Goal: Task Accomplishment & Management: Manage account settings

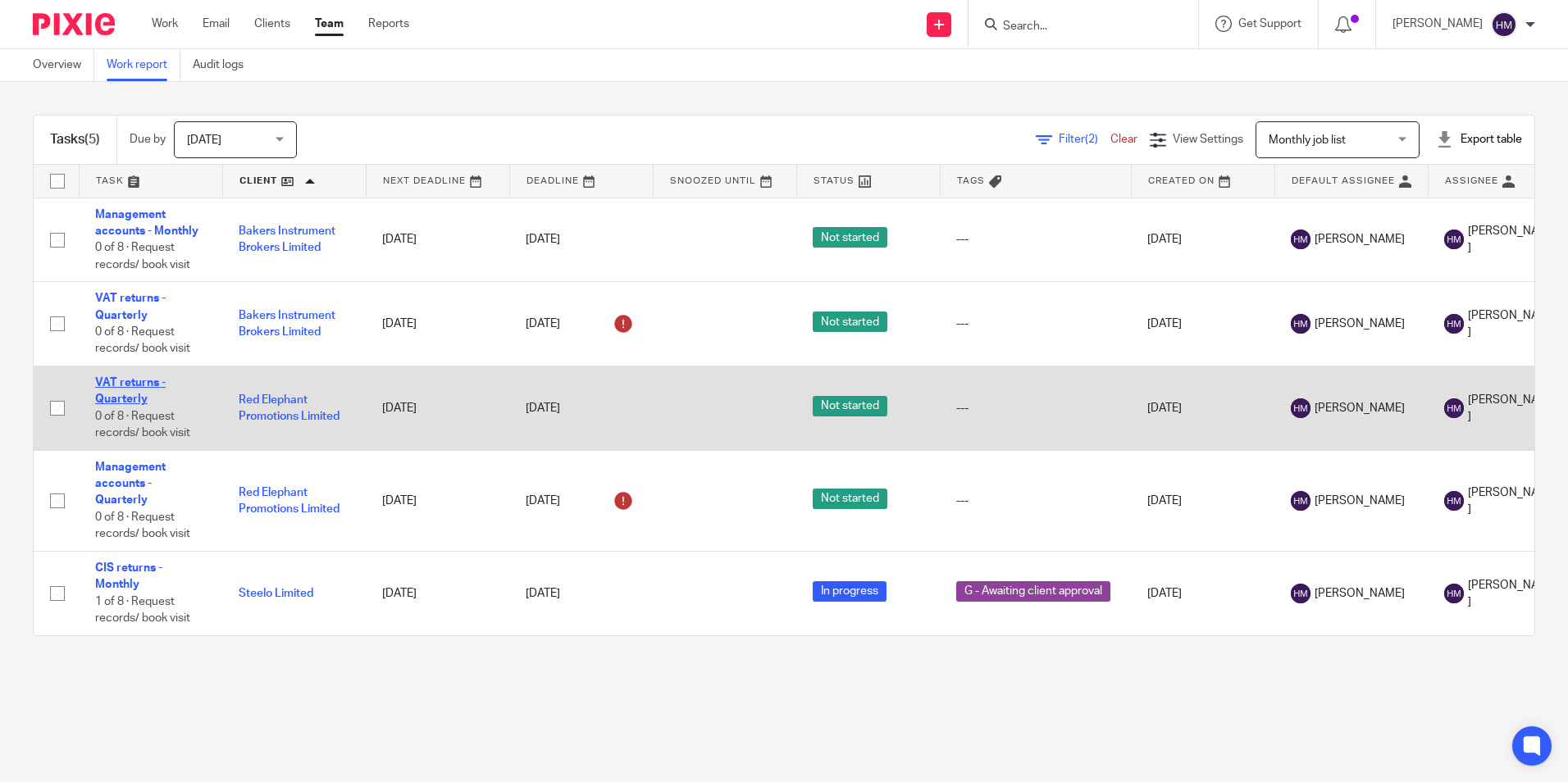
drag, startPoint x: 108, startPoint y: 396, endPoint x: 108, endPoint y: 405, distance: 9.0
click at [108, 396] on link "VAT returns - Quarterly" at bounding box center [131, 391] width 71 height 28
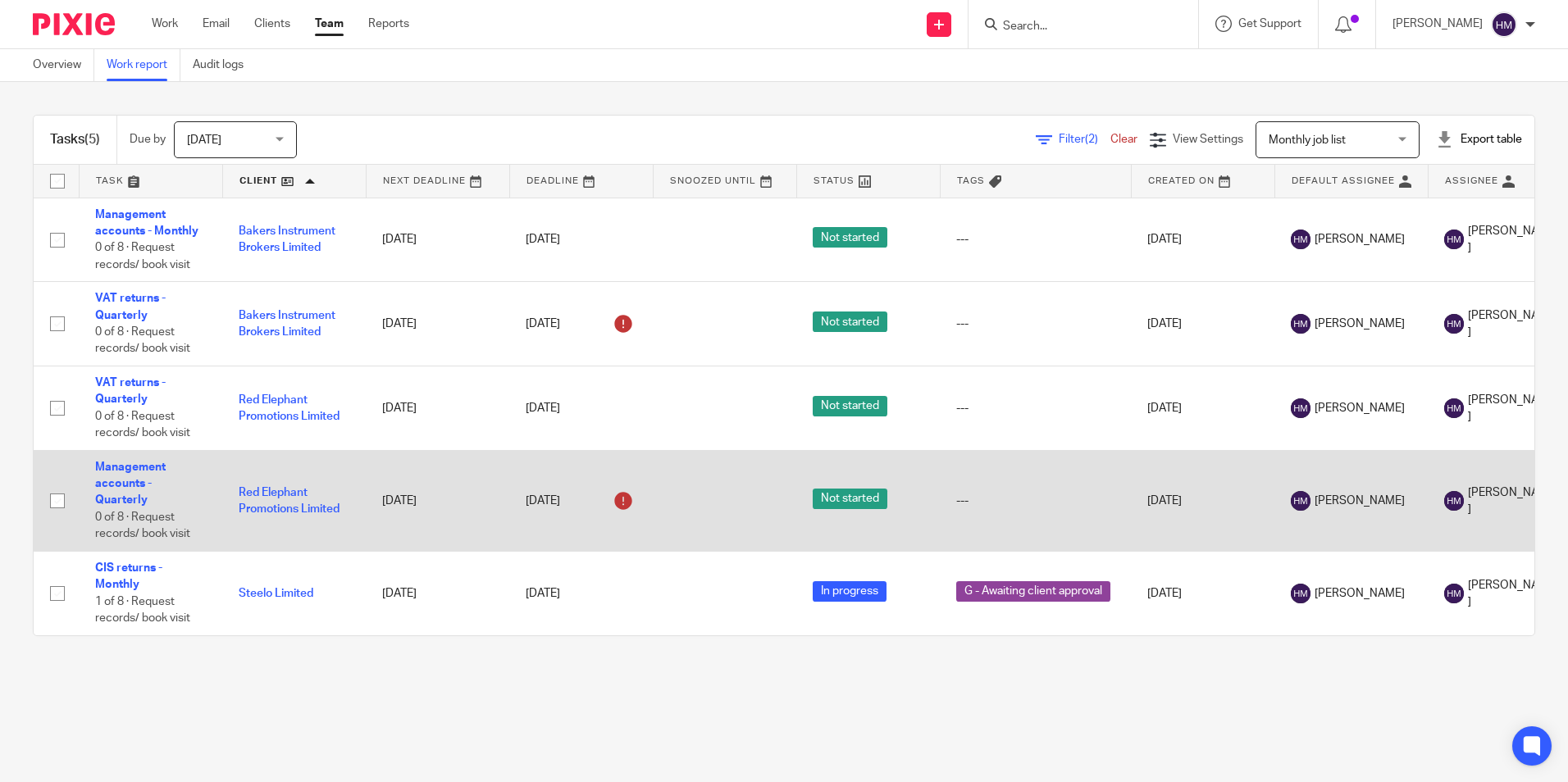
click at [104, 491] on td "Management accounts - Quarterly 0 of 8 · Request records/ book visit" at bounding box center [150, 500] width 144 height 101
click at [106, 499] on link "Management accounts - Quarterly" at bounding box center [131, 484] width 71 height 45
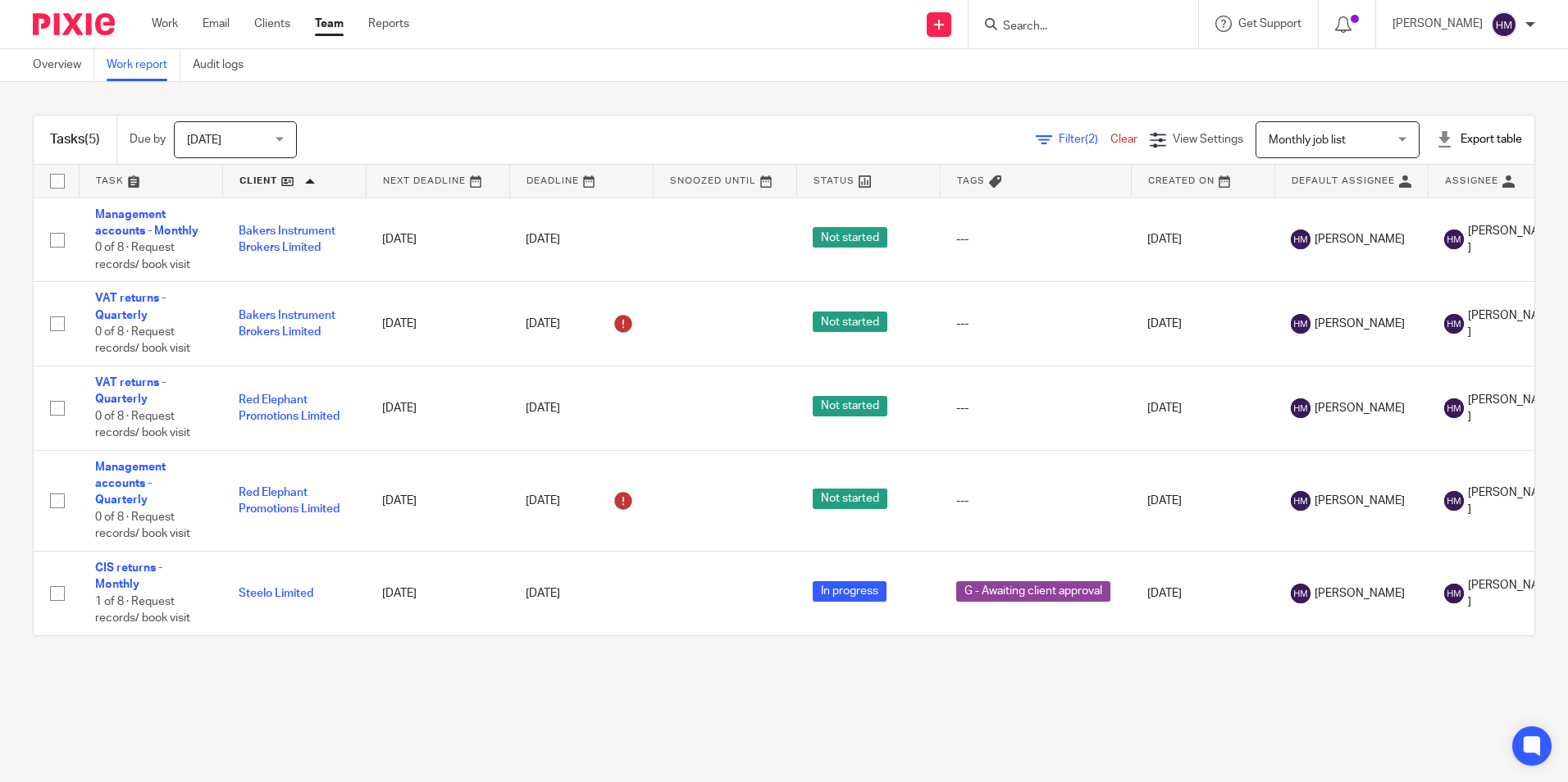
click at [286, 185] on link at bounding box center [294, 181] width 143 height 32
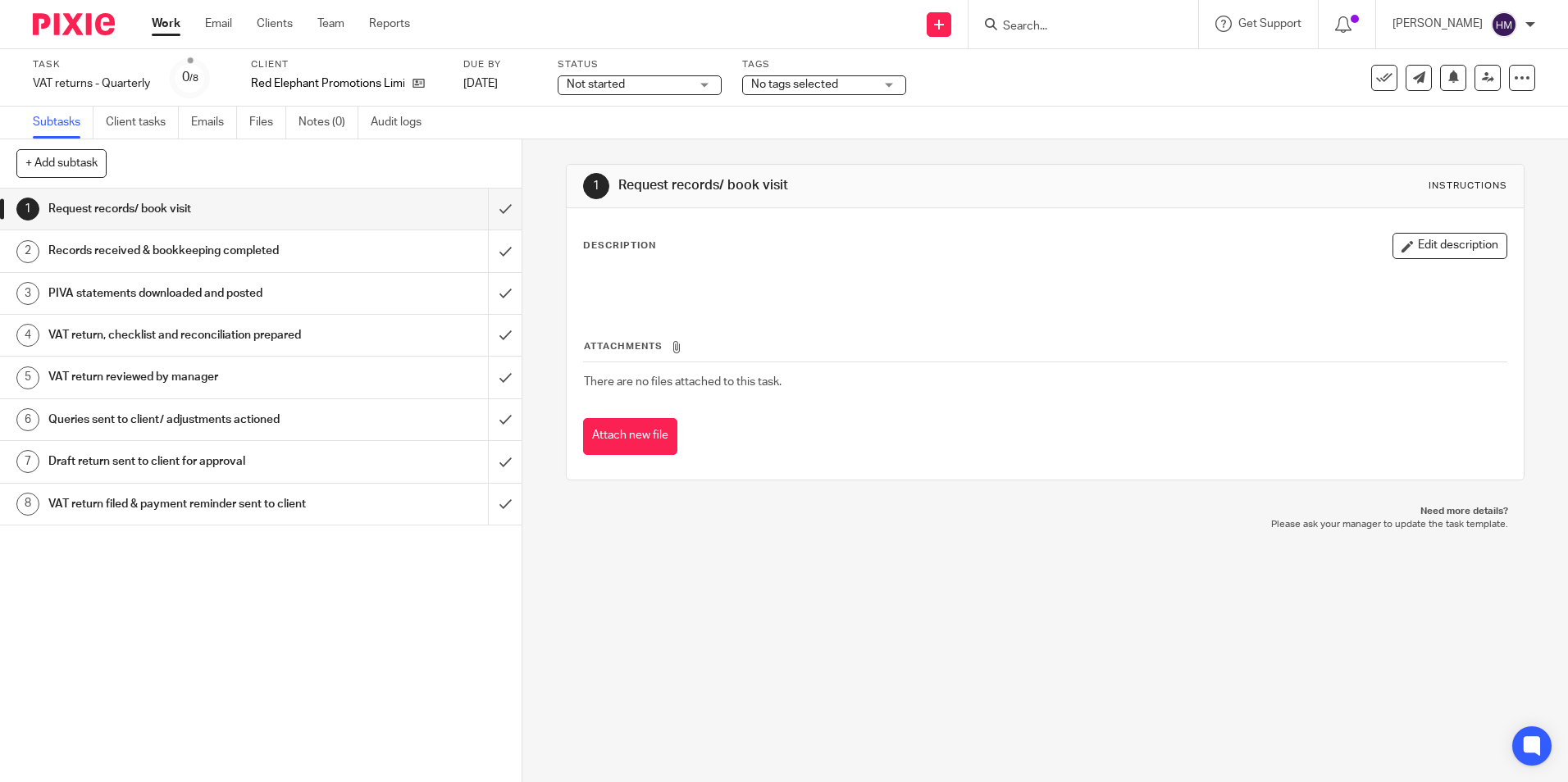
click at [635, 83] on span "Not started" at bounding box center [628, 84] width 123 height 18
click at [619, 143] on span "In progress" at bounding box center [598, 144] width 58 height 11
click at [820, 89] on span "No tags selected" at bounding box center [795, 84] width 87 height 11
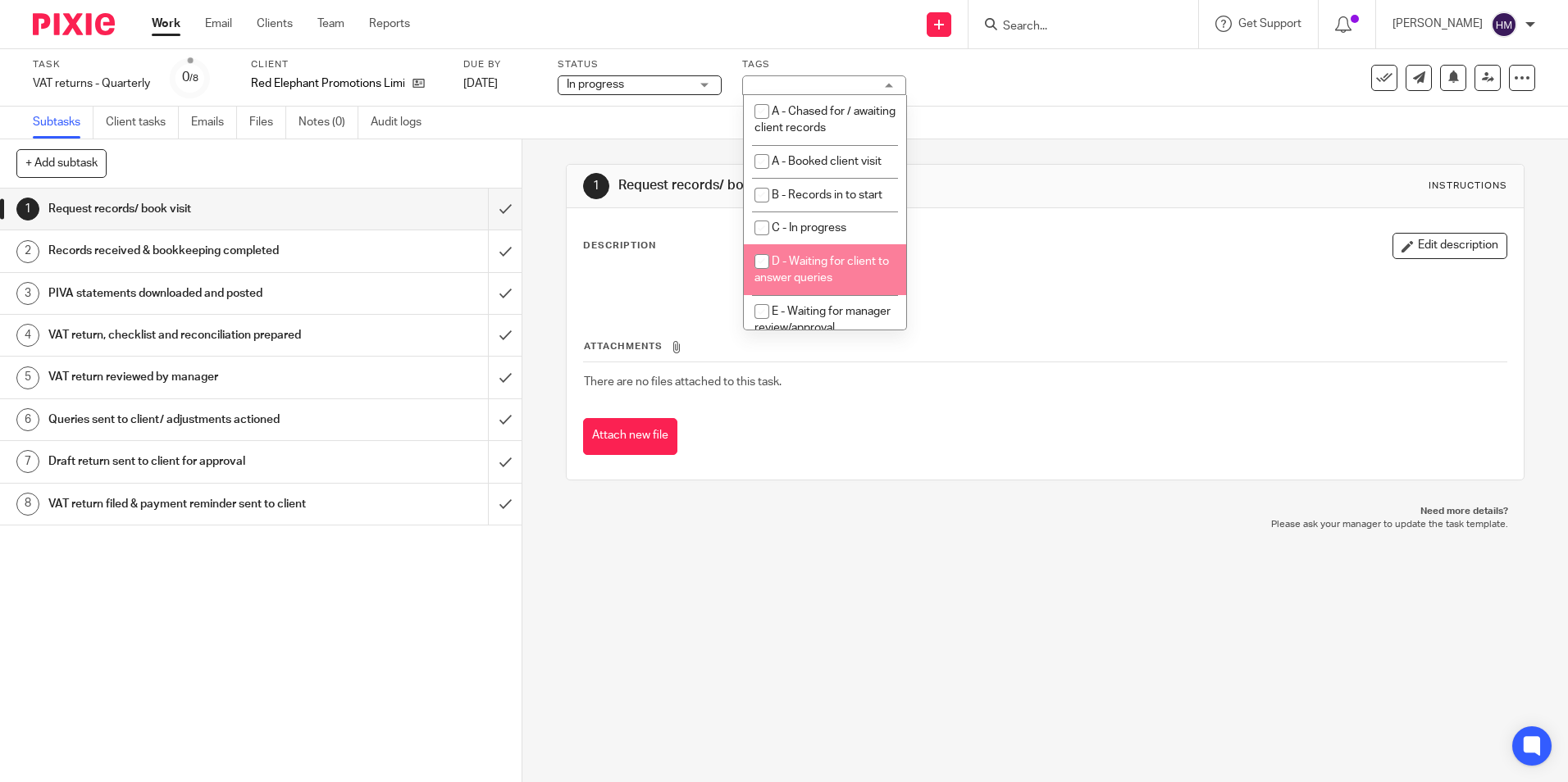
click at [823, 272] on li "D - Waiting for client to answer queries" at bounding box center [825, 269] width 162 height 50
checkbox input "true"
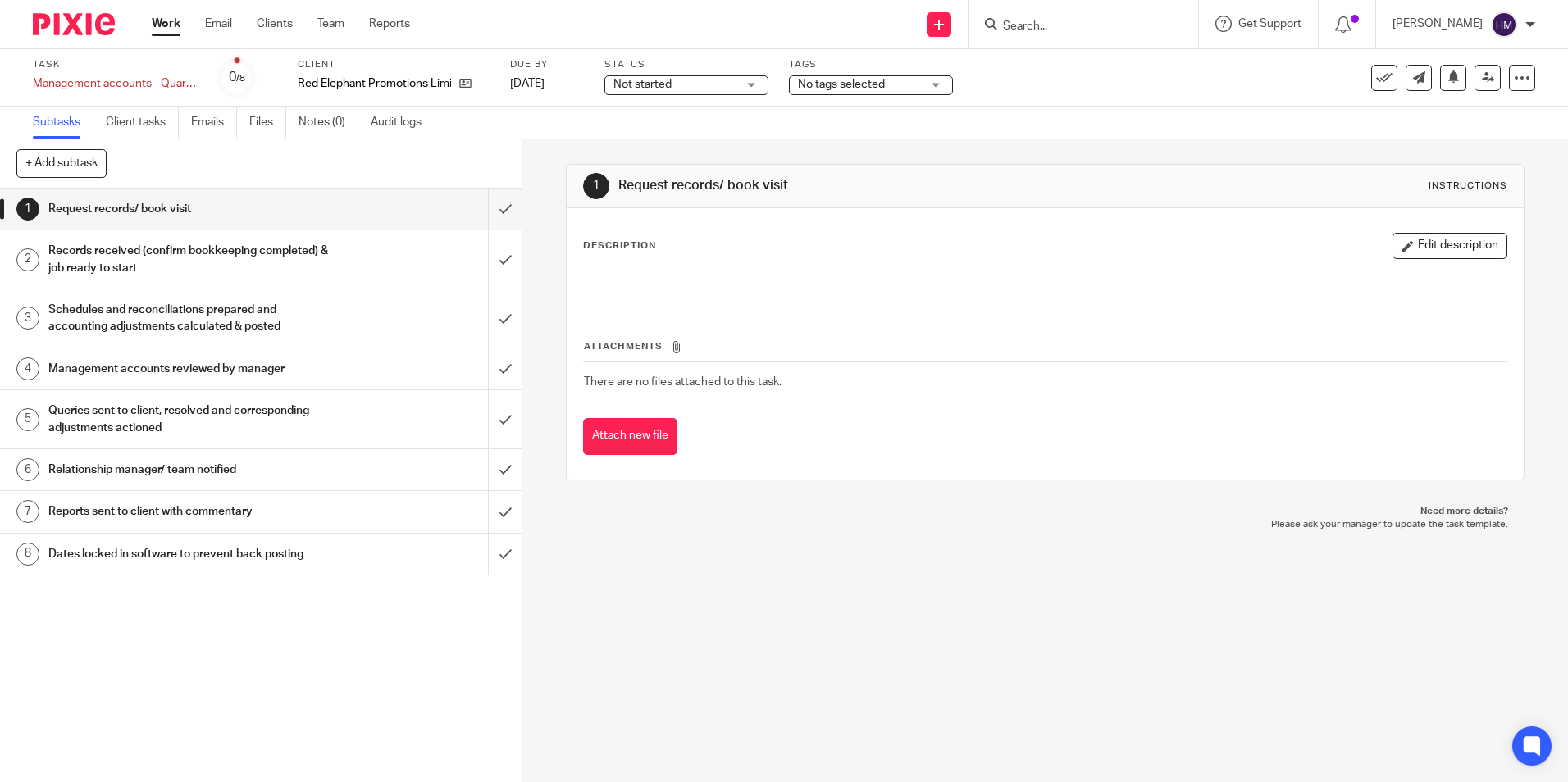
drag, startPoint x: 669, startPoint y: 82, endPoint x: 670, endPoint y: 94, distance: 12.0
click at [669, 82] on span "Not started" at bounding box center [642, 84] width 58 height 11
click at [661, 135] on li "In progress" at bounding box center [686, 145] width 162 height 33
click at [870, 79] on span "No tags selected" at bounding box center [842, 84] width 87 height 11
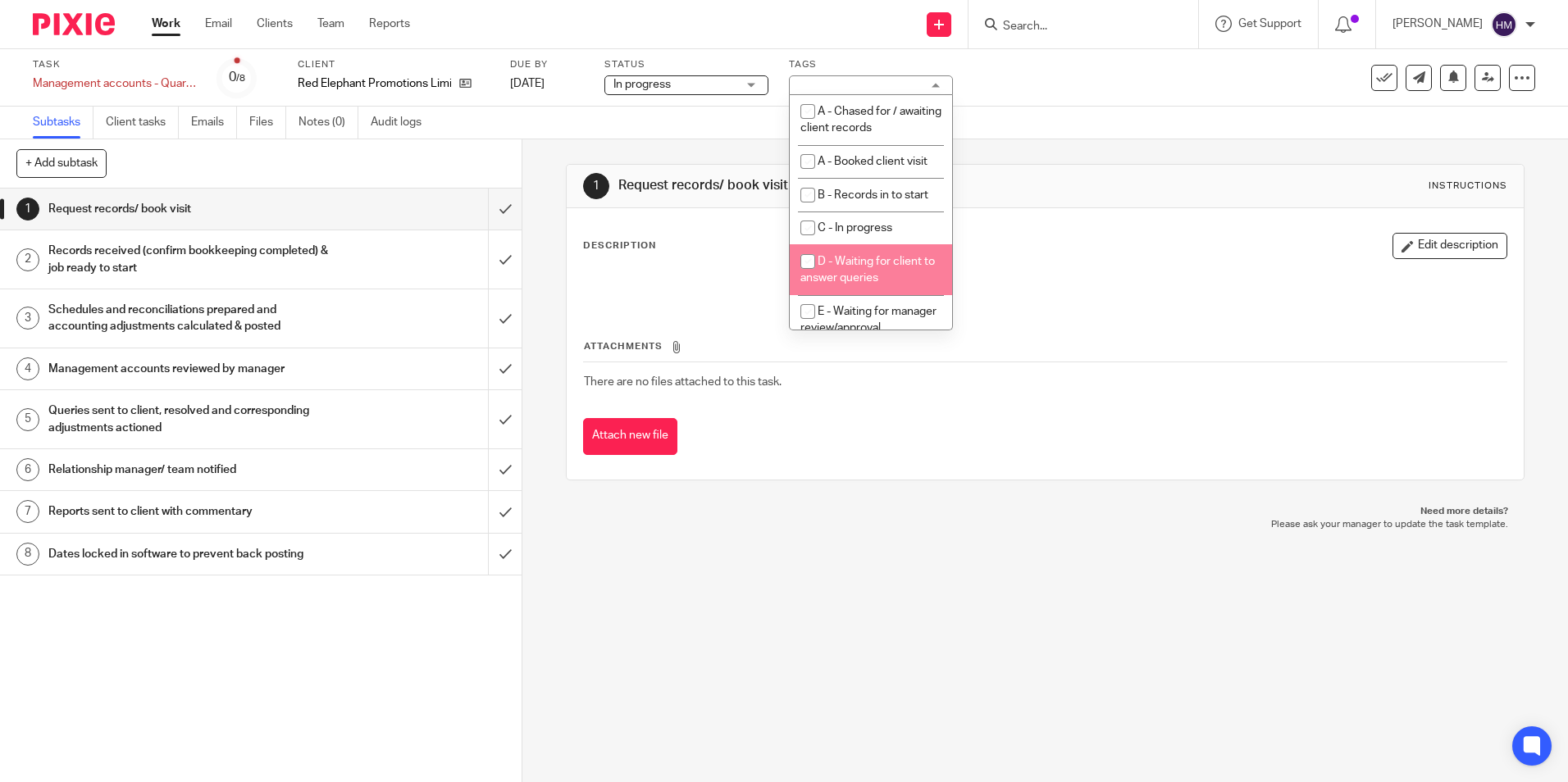
click at [863, 271] on li "D - Waiting for client to answer queries" at bounding box center [870, 269] width 162 height 50
checkbox input "true"
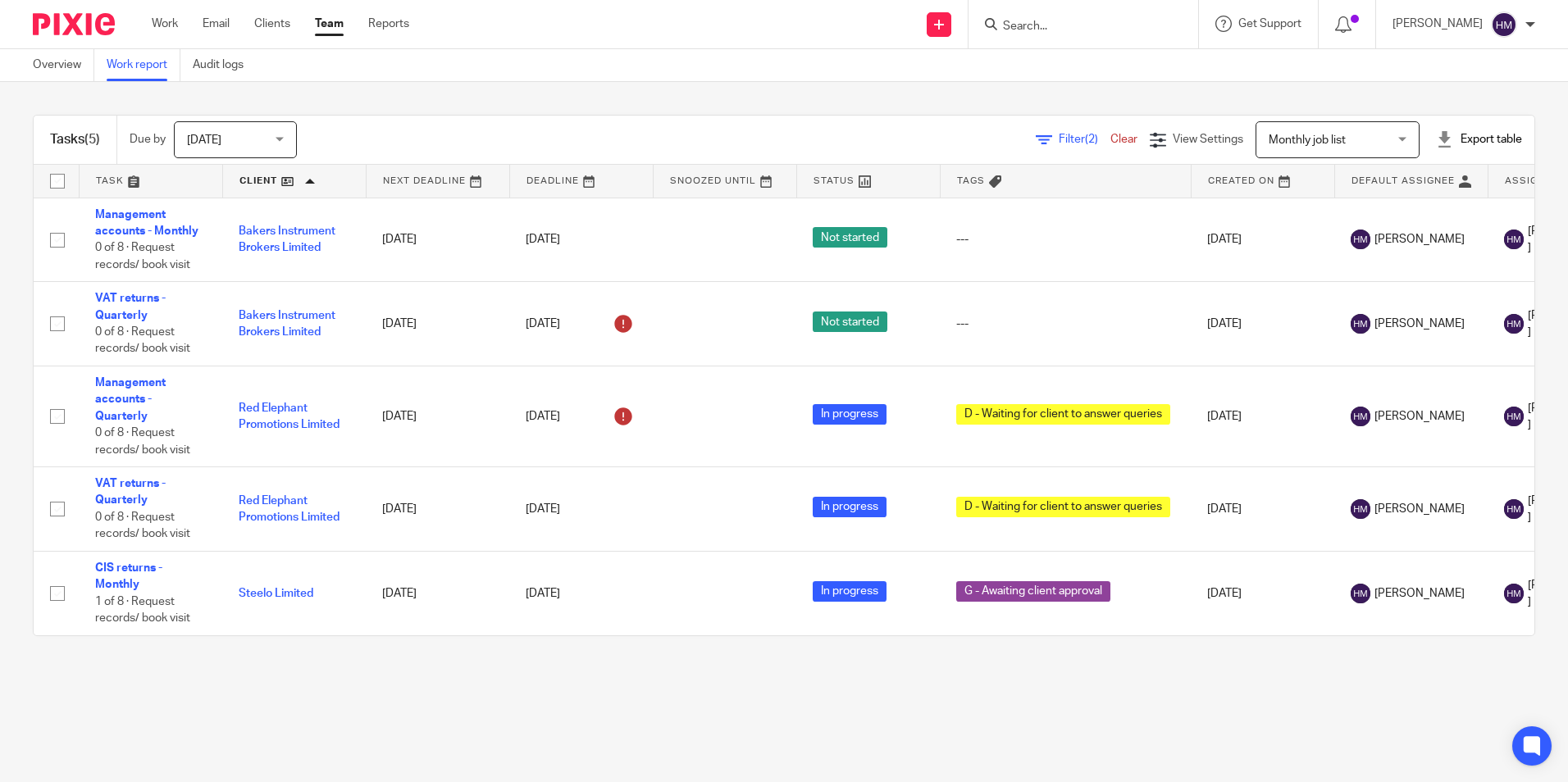
click at [284, 182] on link at bounding box center [294, 181] width 143 height 32
